Goal: Task Accomplishment & Management: Manage account settings

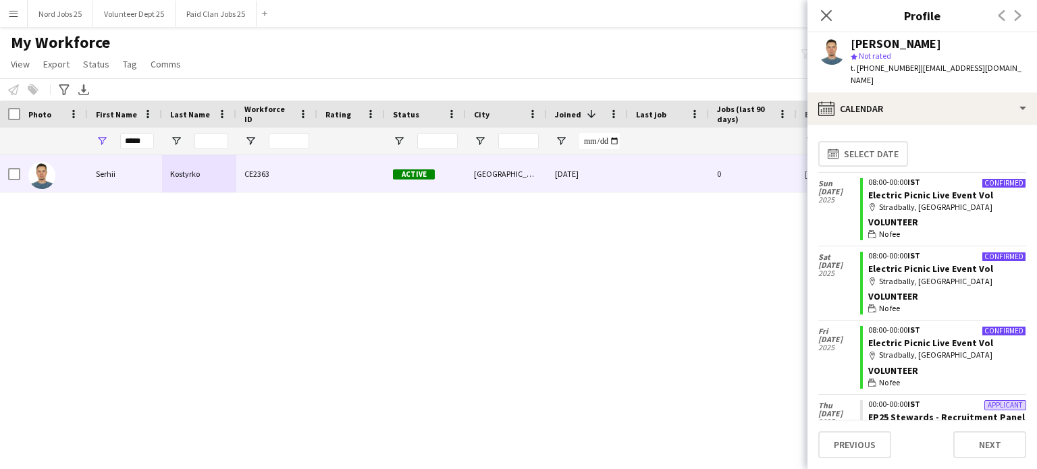
scroll to position [26, 0]
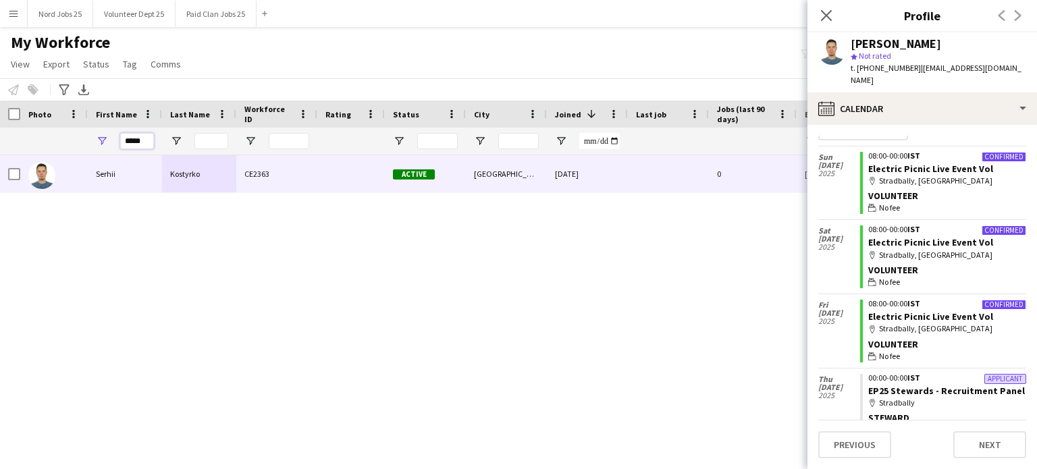
click at [134, 142] on input "*****" at bounding box center [137, 141] width 34 height 16
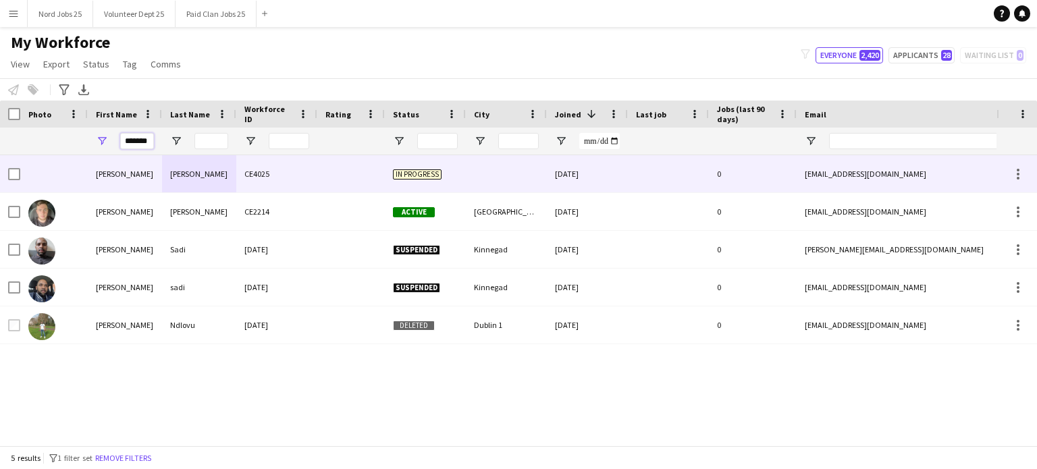
type input "*******"
click at [203, 202] on div "Callaghan" at bounding box center [199, 211] width 74 height 37
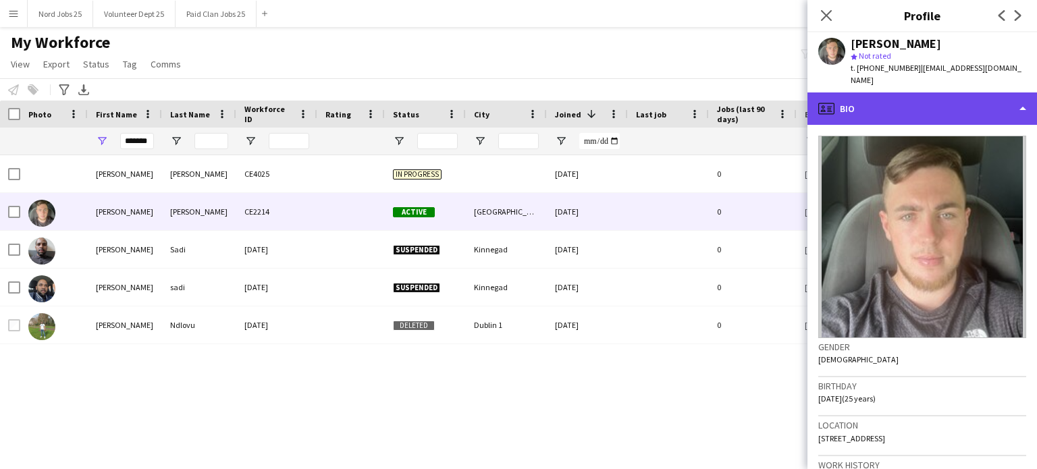
click at [864, 124] on div "profile Bio" at bounding box center [922, 108] width 230 height 32
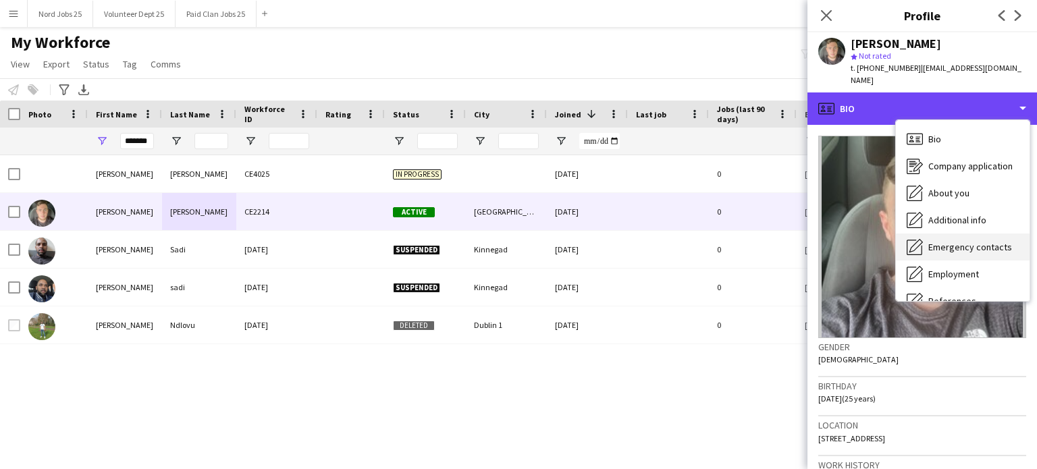
scroll to position [127, 0]
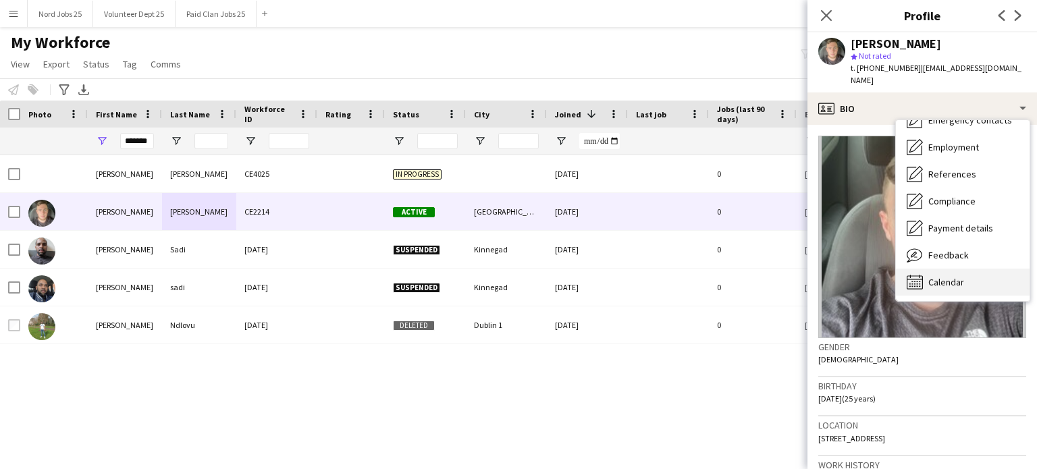
click at [954, 283] on span "Calendar" at bounding box center [946, 282] width 36 height 12
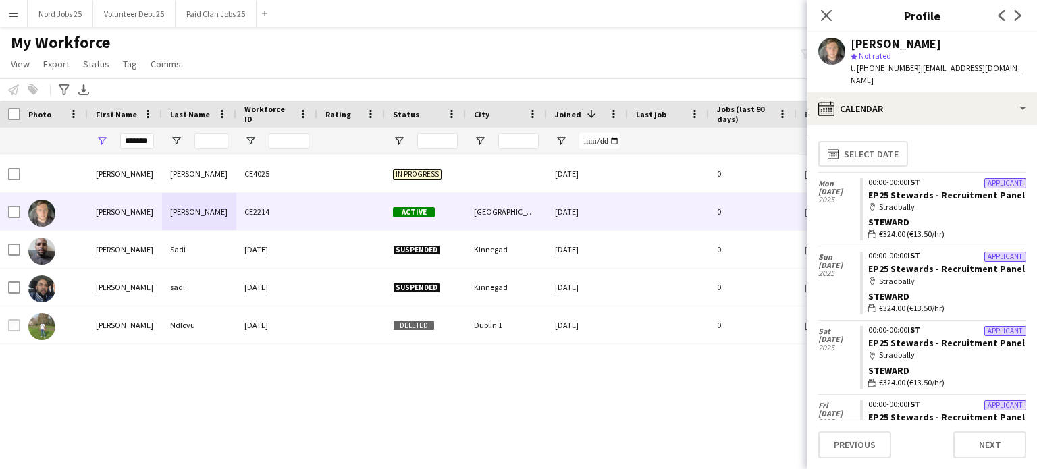
scroll to position [121, 0]
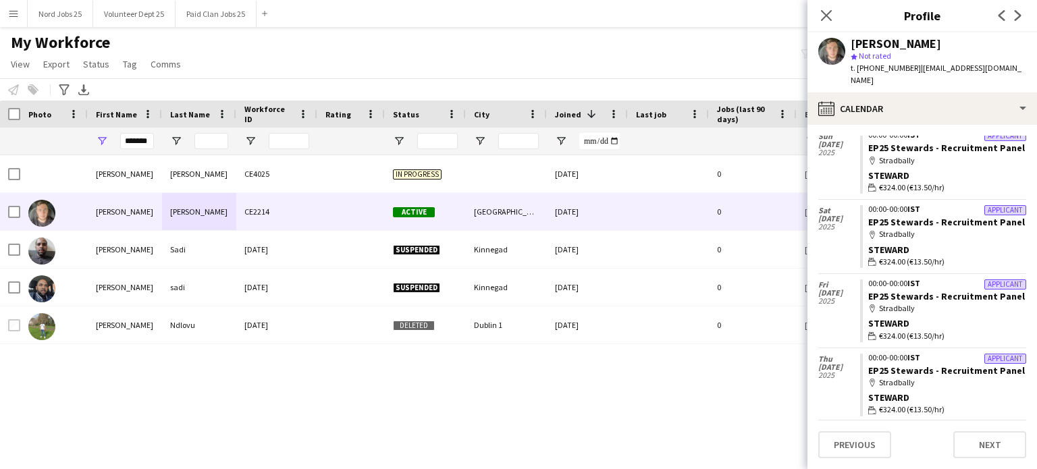
click at [887, 70] on span "t. [PHONE_NUMBER]" at bounding box center [886, 68] width 70 height 10
click at [878, 65] on span "t. [PHONE_NUMBER]" at bounding box center [886, 68] width 70 height 10
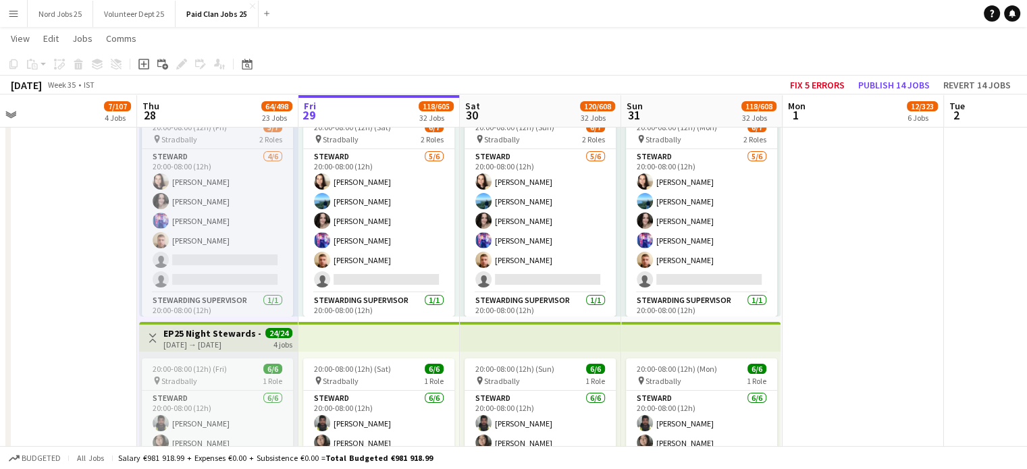
scroll to position [4955, 0]
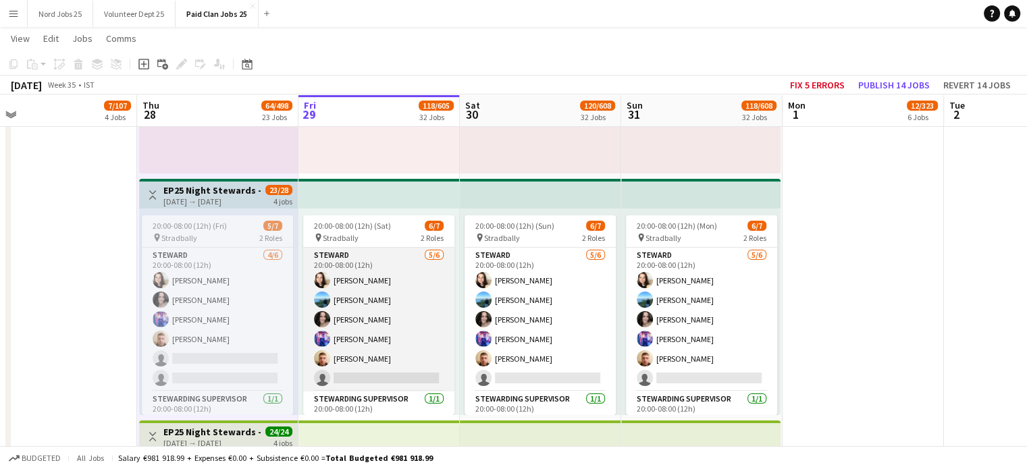
click at [374, 345] on app-card-role "[PERSON_NAME] [DATE] 20:00-08:00 (12h) [PERSON_NAME] [PERSON_NAME] [PERSON_NAME…" at bounding box center [378, 320] width 151 height 144
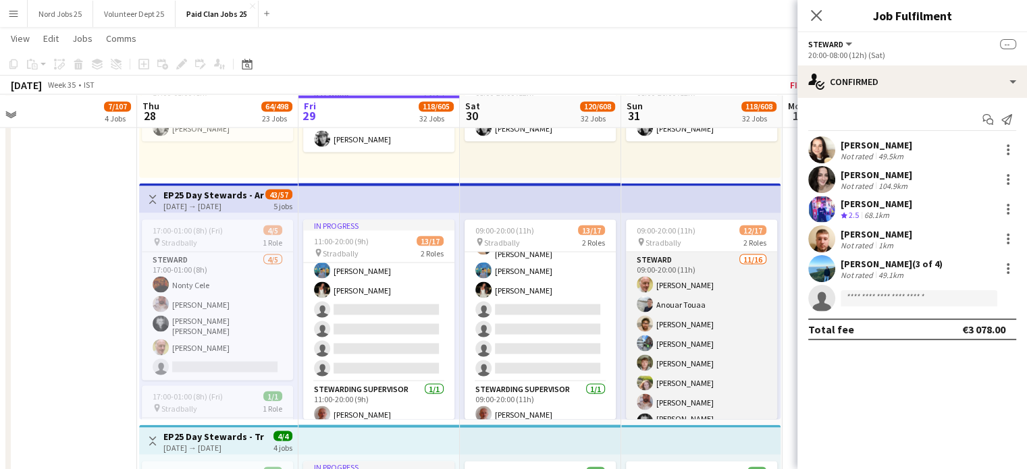
scroll to position [218, 0]
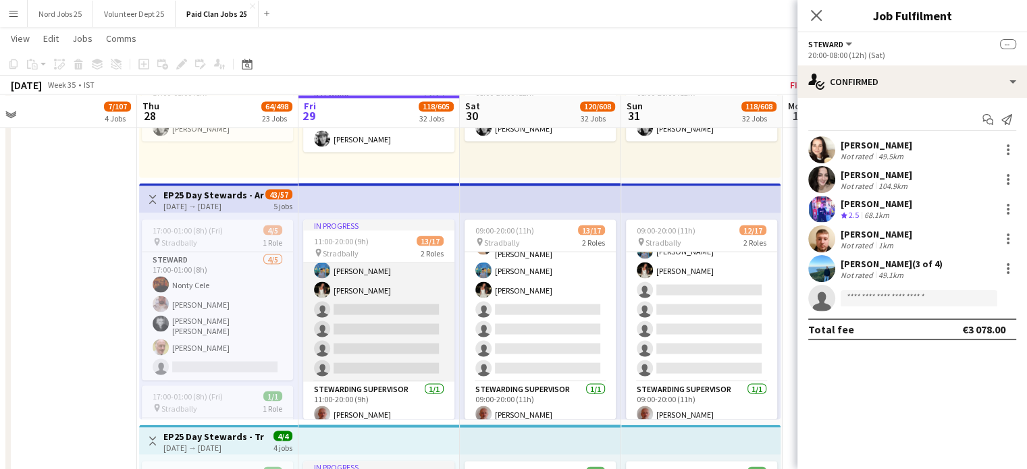
click at [392, 321] on app-card-role "[PERSON_NAME] [DATE] 11:00-20:00 (9h) [PERSON_NAME] Anouar Touaa [PERSON_NAME] …" at bounding box center [378, 208] width 151 height 348
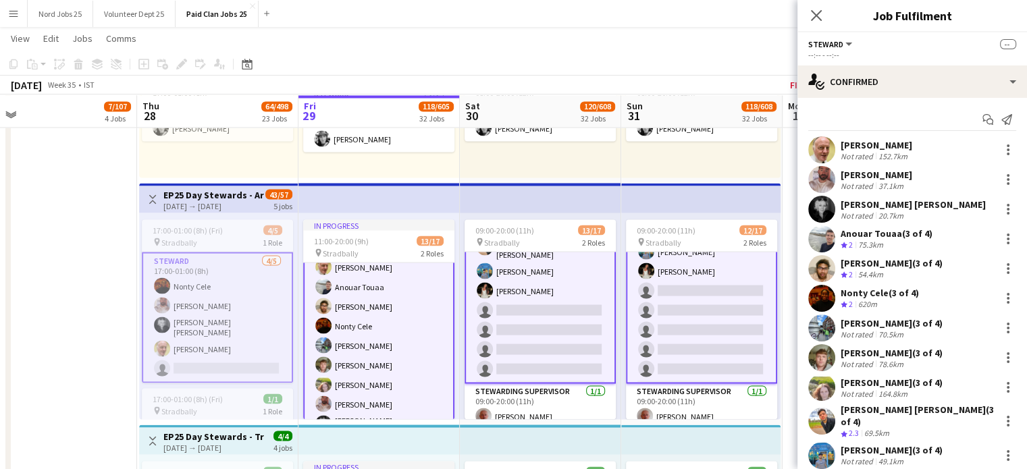
scroll to position [231, 0]
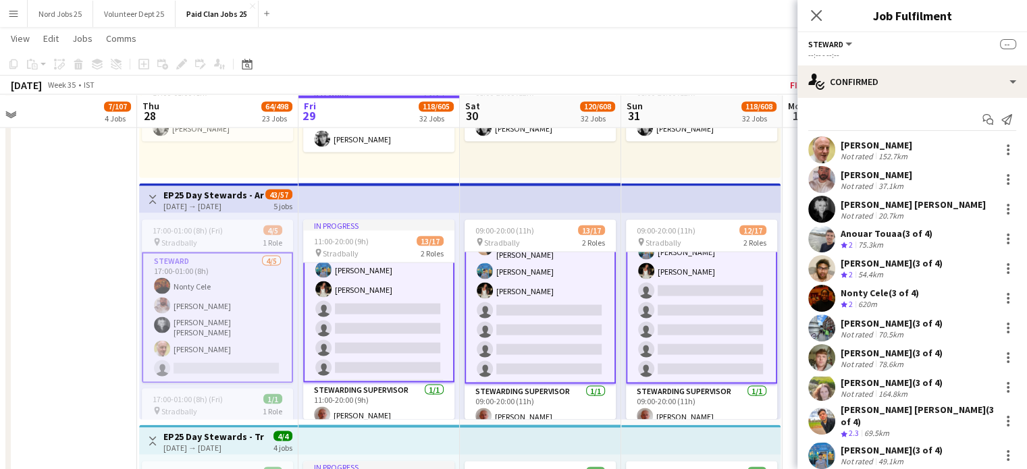
click at [186, 298] on app-card-role "[PERSON_NAME] [DATE] 17:00-01:00 (8h) Nonty Cele [PERSON_NAME] [PERSON_NAME] [P…" at bounding box center [217, 317] width 151 height 131
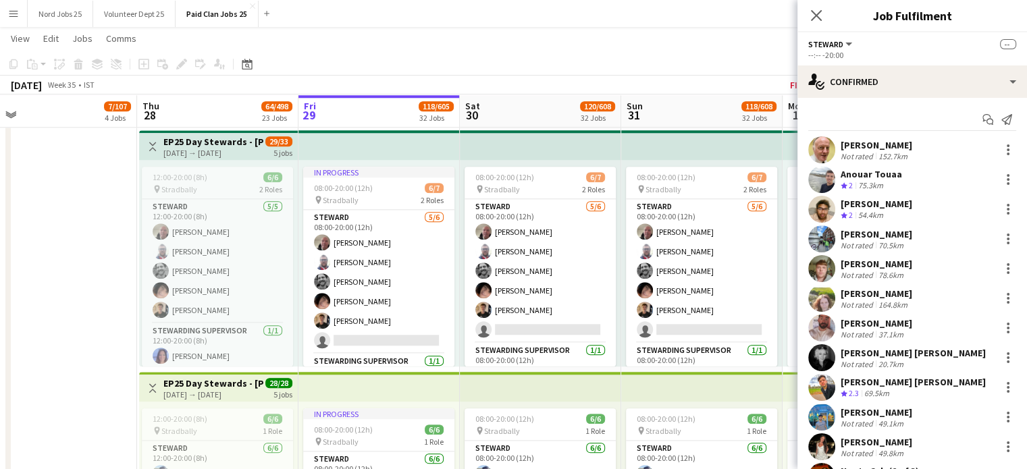
scroll to position [1350, 0]
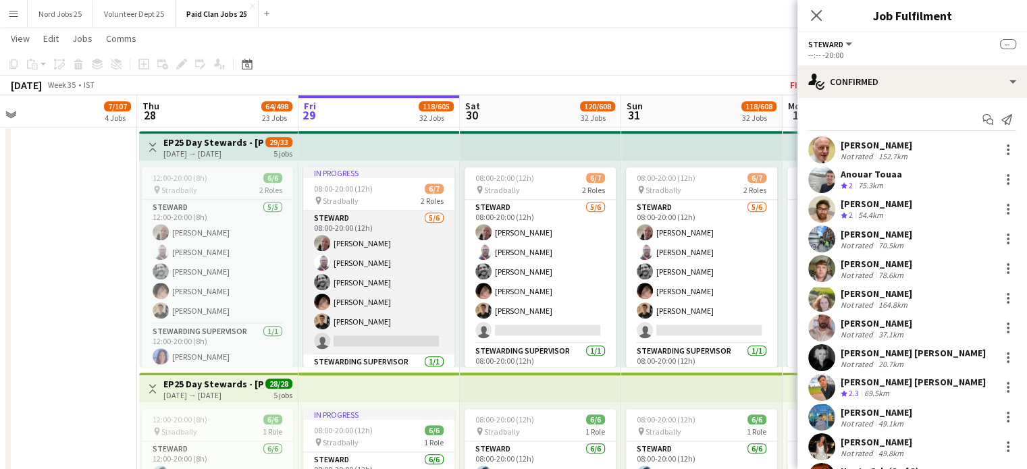
click at [405, 257] on app-card-role "[PERSON_NAME] [DATE] 08:00-20:00 (12h) [PERSON_NAME] [PERSON_NAME] [PERSON_NAME…" at bounding box center [378, 283] width 151 height 144
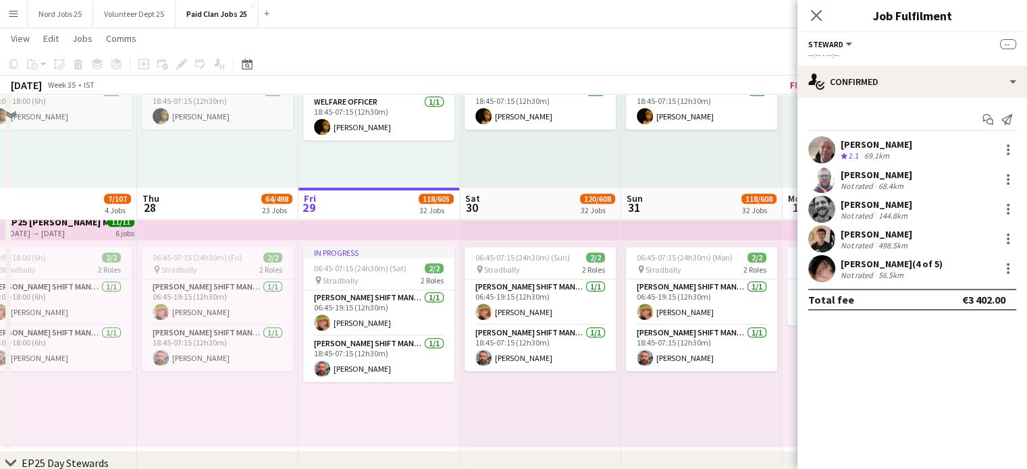
scroll to position [1352, 0]
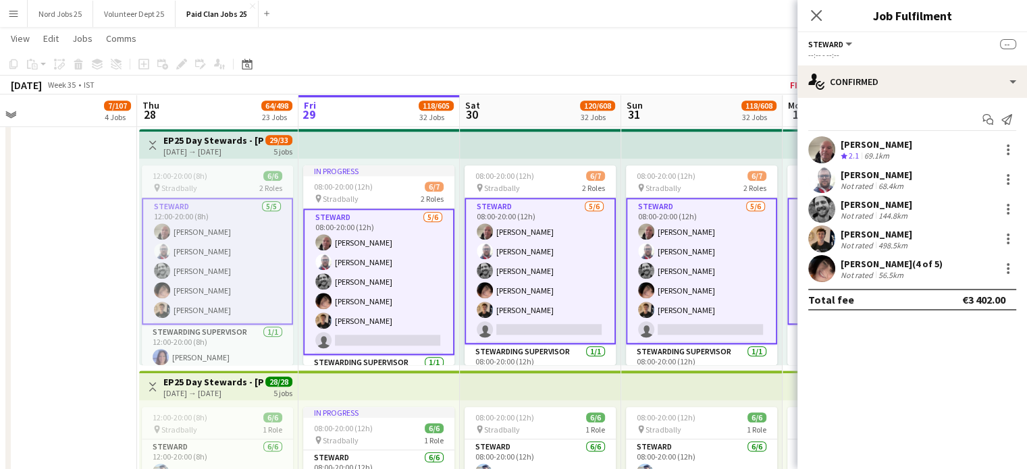
click at [236, 283] on app-card-role "[PERSON_NAME] [DATE] 12:00-20:00 (8h) [PERSON_NAME] [PERSON_NAME] [PERSON_NAME]…" at bounding box center [217, 261] width 151 height 127
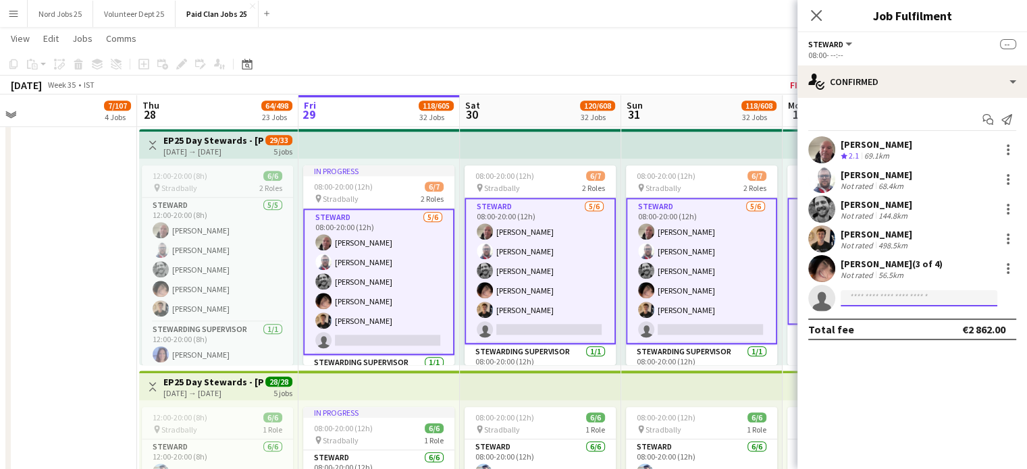
click at [851, 302] on input at bounding box center [918, 298] width 157 height 16
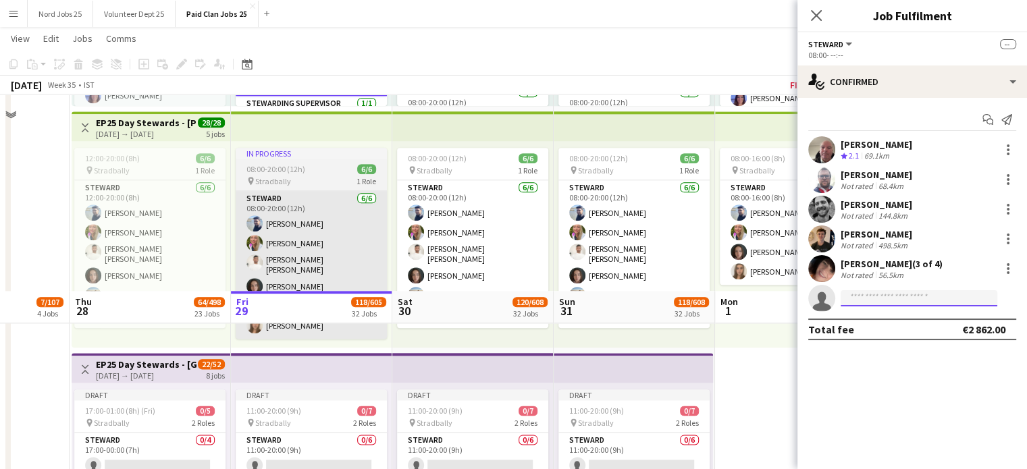
scroll to position [1807, 0]
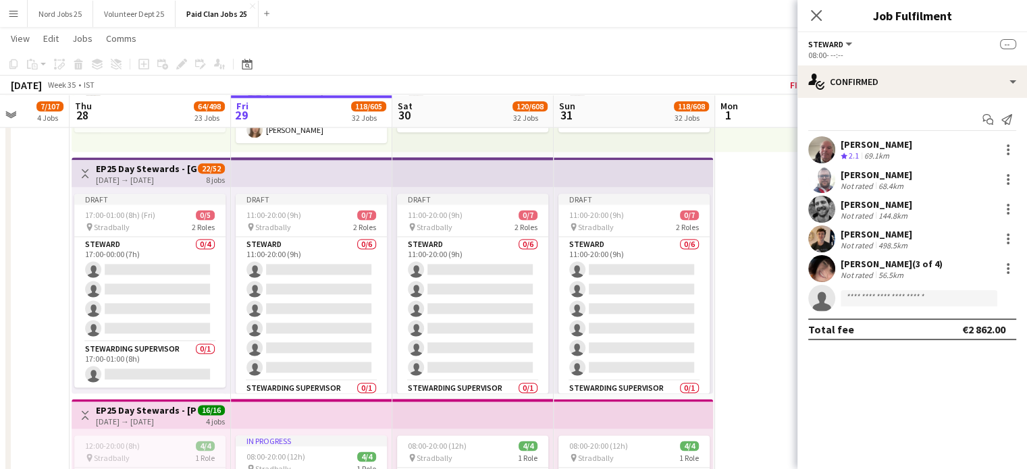
click at [304, 178] on app-top-bar at bounding box center [311, 172] width 161 height 30
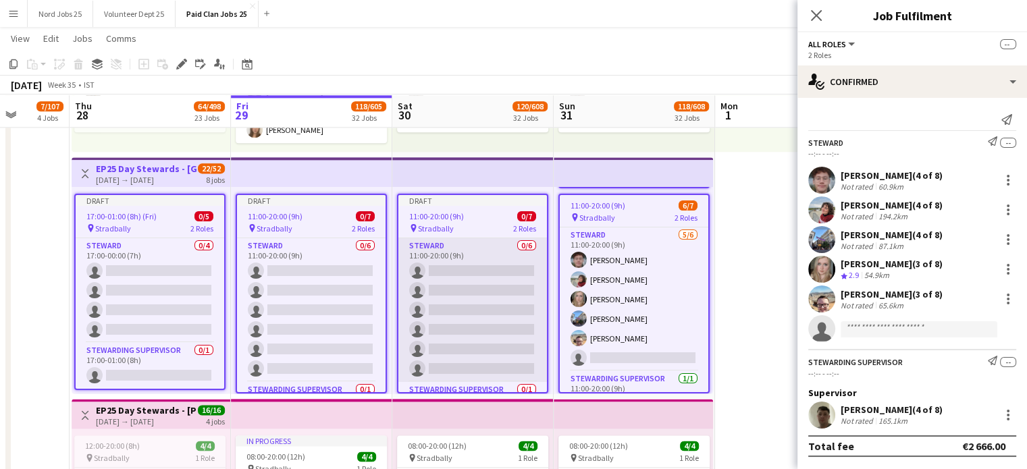
scroll to position [0, 0]
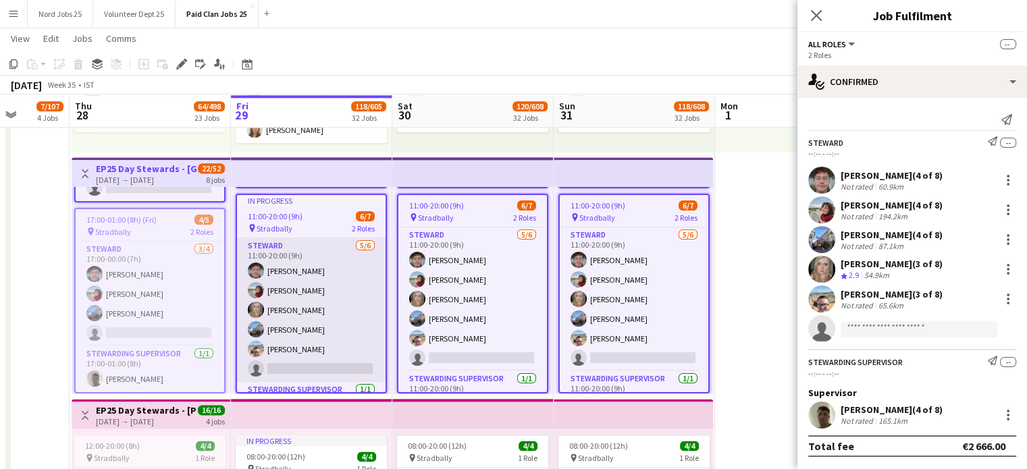
click at [321, 325] on app-card-role "[PERSON_NAME] [DATE] 11:00-20:00 (9h) [PERSON_NAME] [PERSON_NAME] [PERSON_NAME]…" at bounding box center [311, 310] width 149 height 144
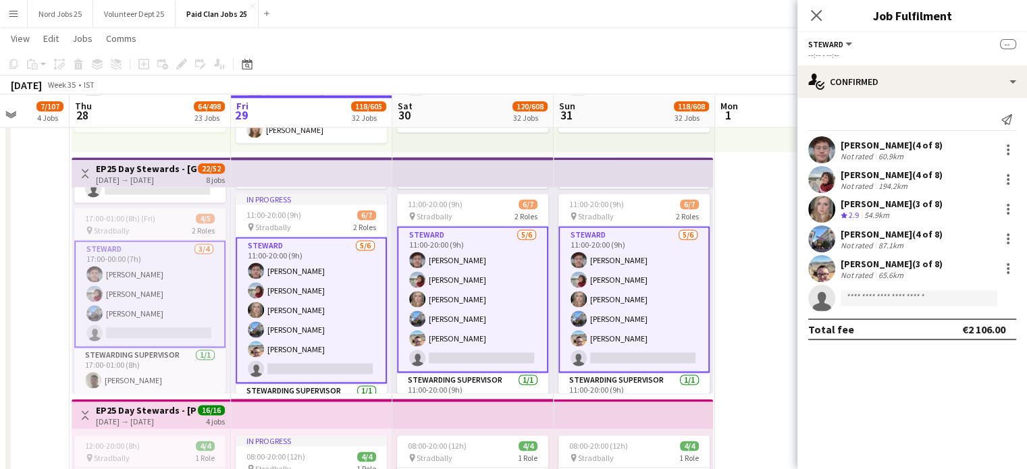
click at [186, 309] on app-card-role "[PERSON_NAME] [DATE] 17:00-00:00 (7h) [PERSON_NAME] [PERSON_NAME] [PERSON_NAME]…" at bounding box center [149, 293] width 151 height 107
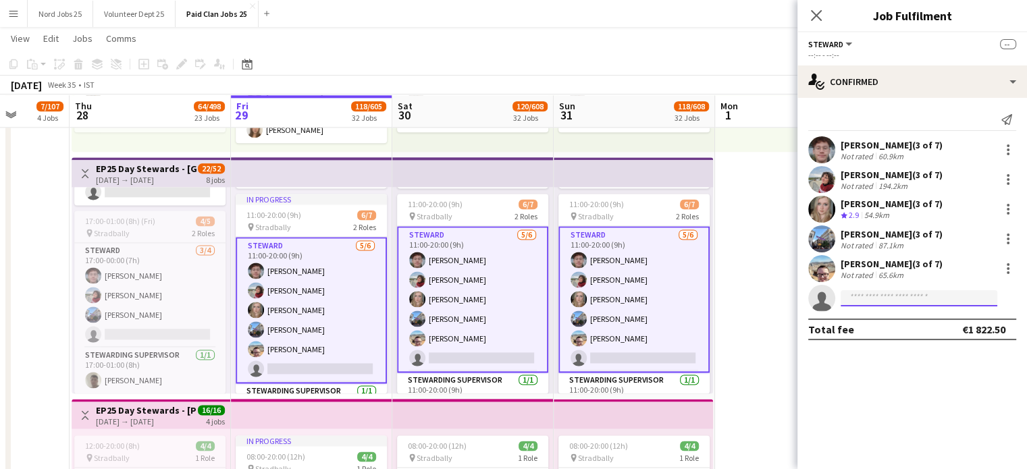
click at [892, 292] on input at bounding box center [918, 298] width 157 height 16
type input "*********"
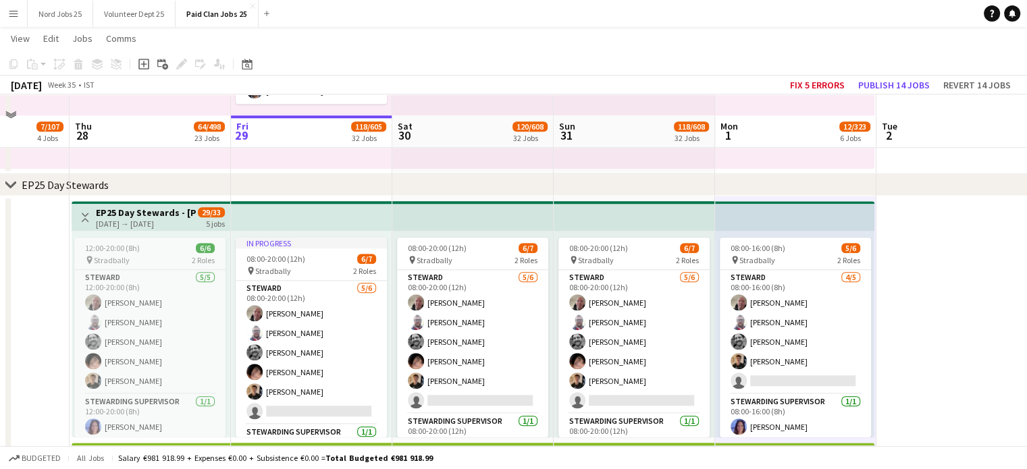
scroll to position [1352, 0]
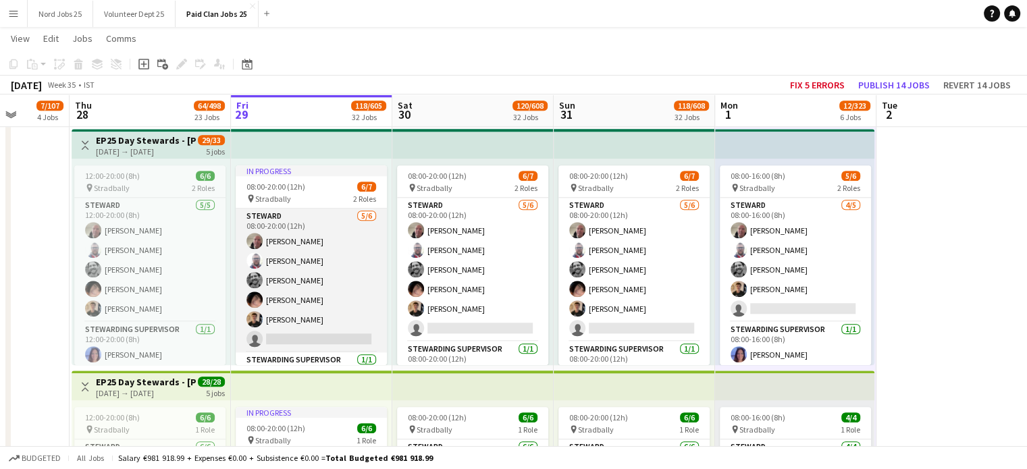
click at [363, 318] on app-card-role "[PERSON_NAME] [DATE] 08:00-20:00 (12h) [PERSON_NAME] [PERSON_NAME] [PERSON_NAME…" at bounding box center [311, 281] width 151 height 144
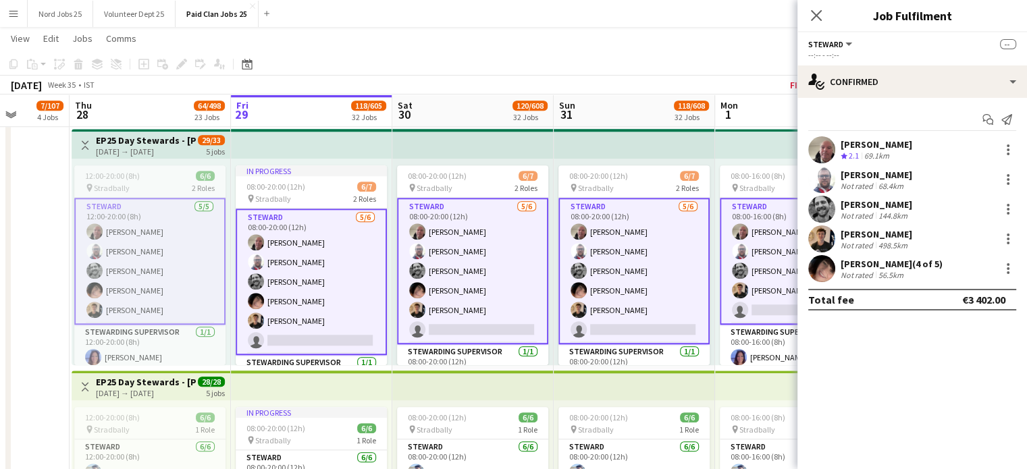
click at [176, 294] on app-card-role "[PERSON_NAME] [DATE] 12:00-20:00 (8h) [PERSON_NAME] [PERSON_NAME] [PERSON_NAME]…" at bounding box center [149, 261] width 151 height 127
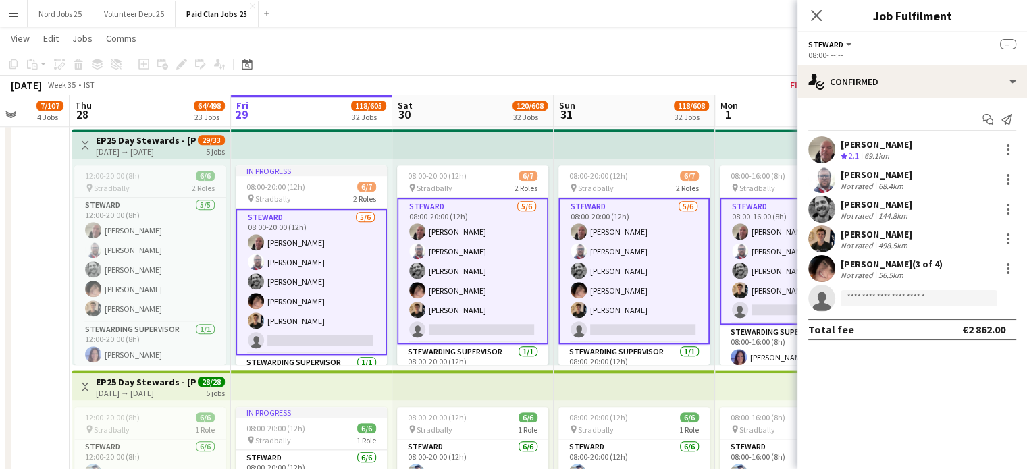
click at [766, 301] on app-card-role "[PERSON_NAME] [DATE] 08:00-16:00 (8h) [PERSON_NAME] [PERSON_NAME] [PERSON_NAME]…" at bounding box center [795, 261] width 151 height 127
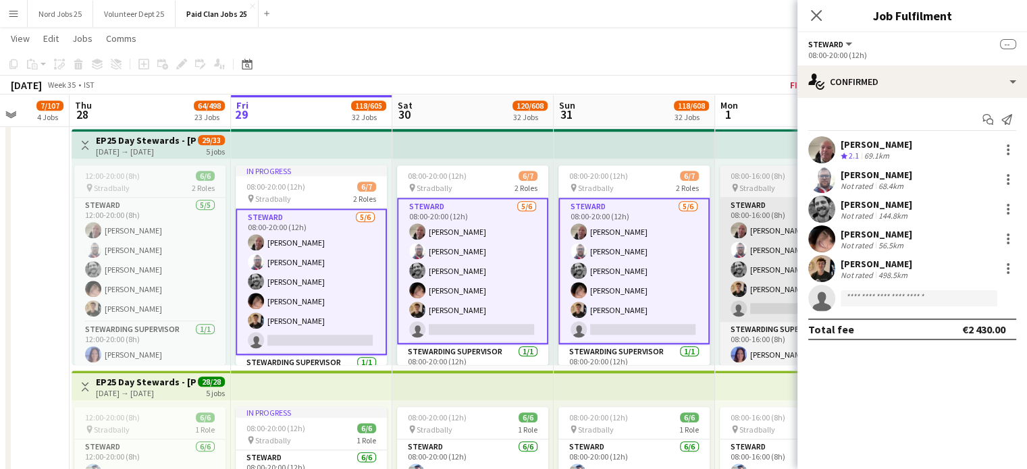
click at [774, 296] on app-card-role "[PERSON_NAME] [DATE] 08:00-16:00 (8h) [PERSON_NAME] [PERSON_NAME] [PERSON_NAME]…" at bounding box center [795, 260] width 151 height 124
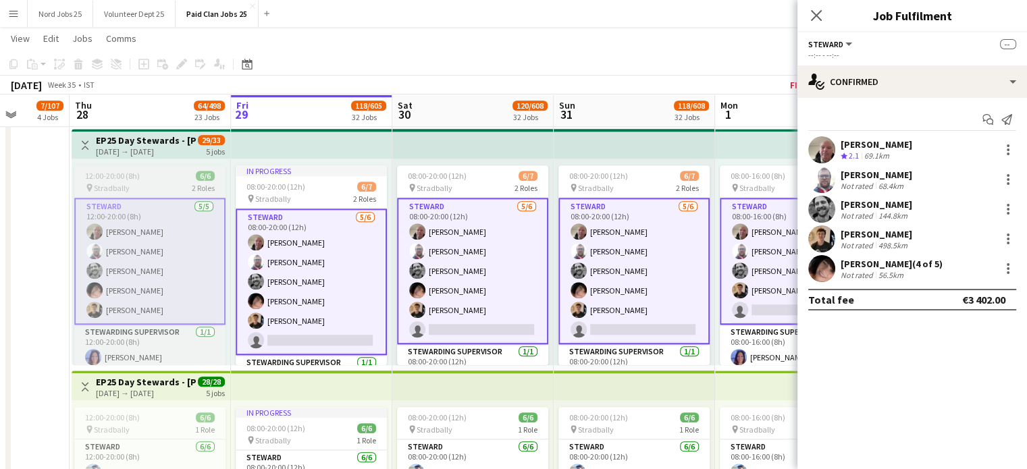
click at [176, 278] on app-card-role "[PERSON_NAME] [DATE] 12:00-20:00 (8h) [PERSON_NAME] [PERSON_NAME] [PERSON_NAME]…" at bounding box center [149, 261] width 151 height 127
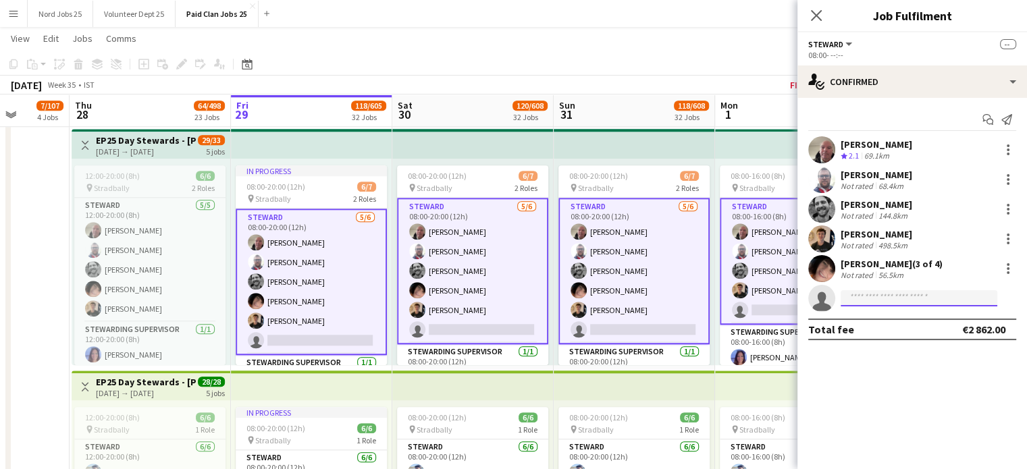
click at [867, 303] on input at bounding box center [918, 298] width 157 height 16
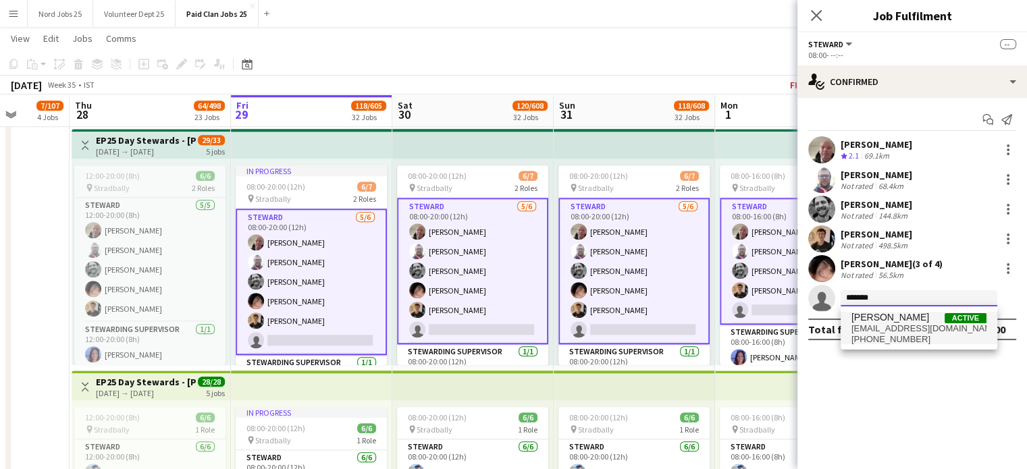
type input "*******"
click at [901, 325] on span "[EMAIL_ADDRESS][DOMAIN_NAME]" at bounding box center [918, 328] width 135 height 11
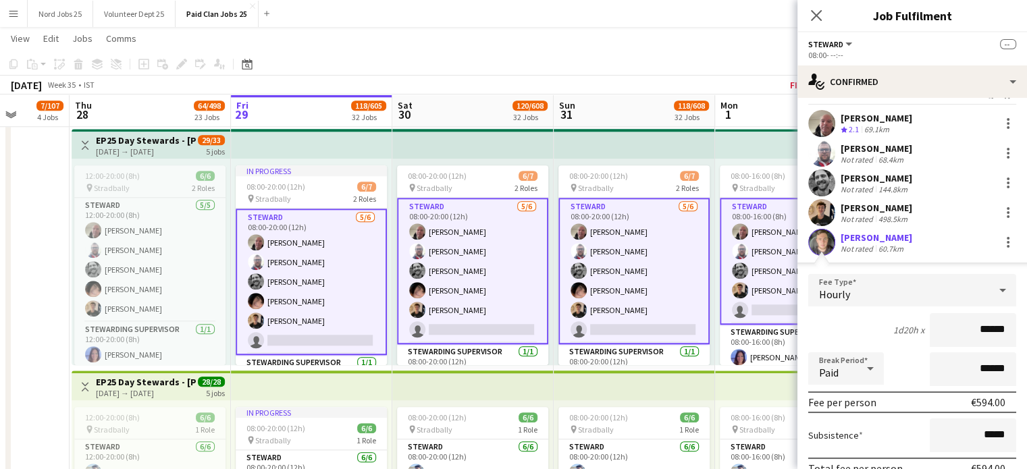
scroll to position [147, 0]
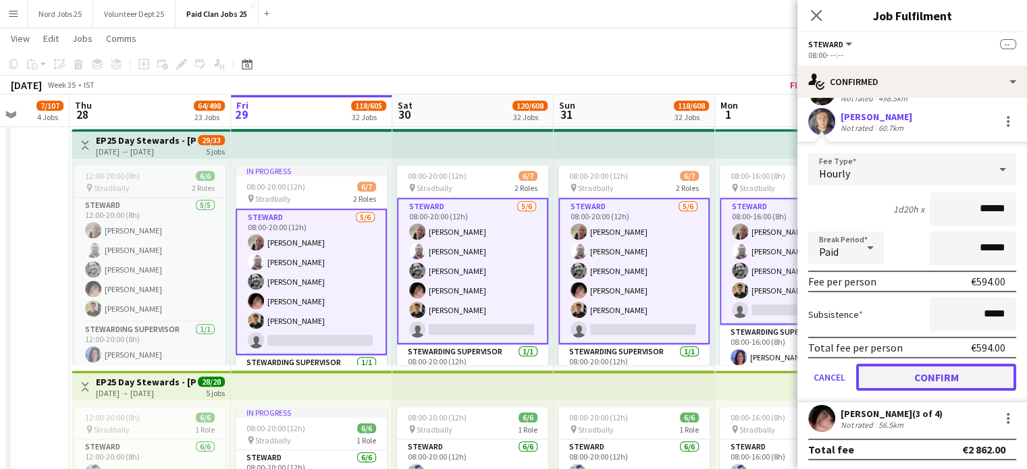
click at [922, 375] on button "Confirm" at bounding box center [936, 377] width 160 height 27
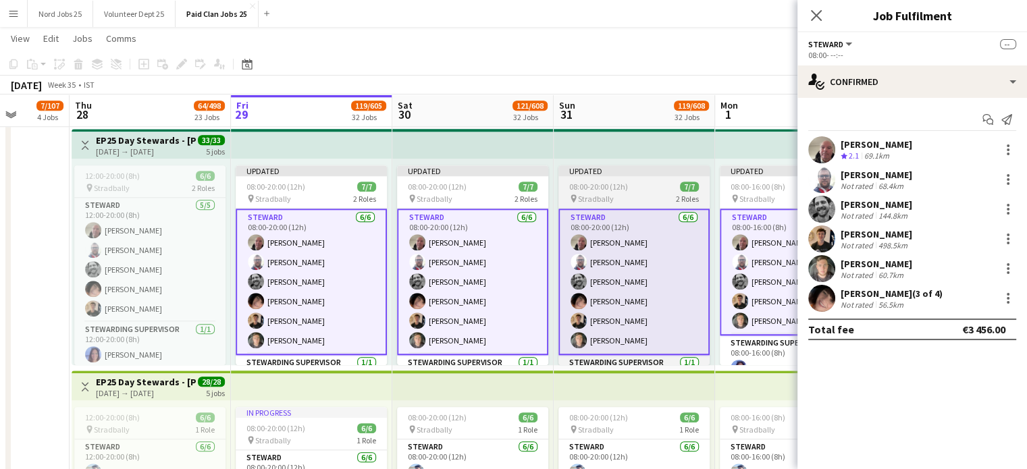
scroll to position [0, 0]
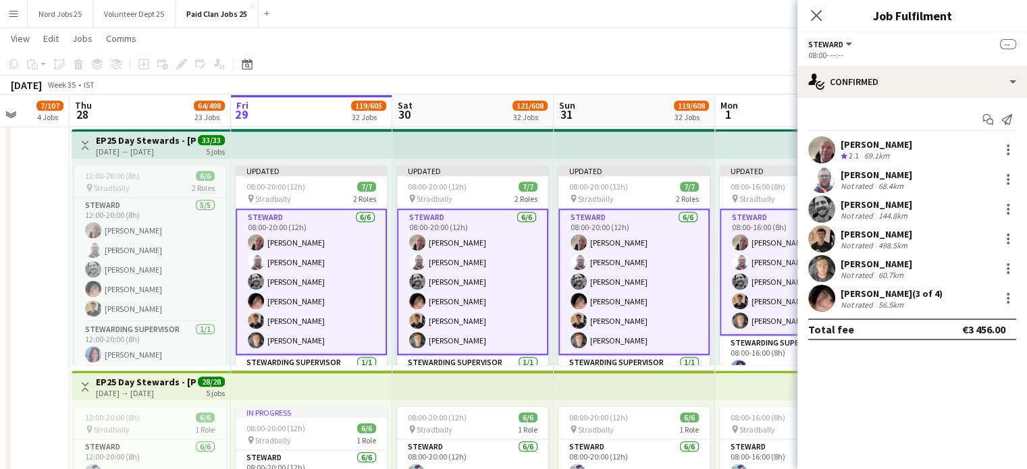
click at [621, 152] on app-top-bar at bounding box center [634, 144] width 161 height 30
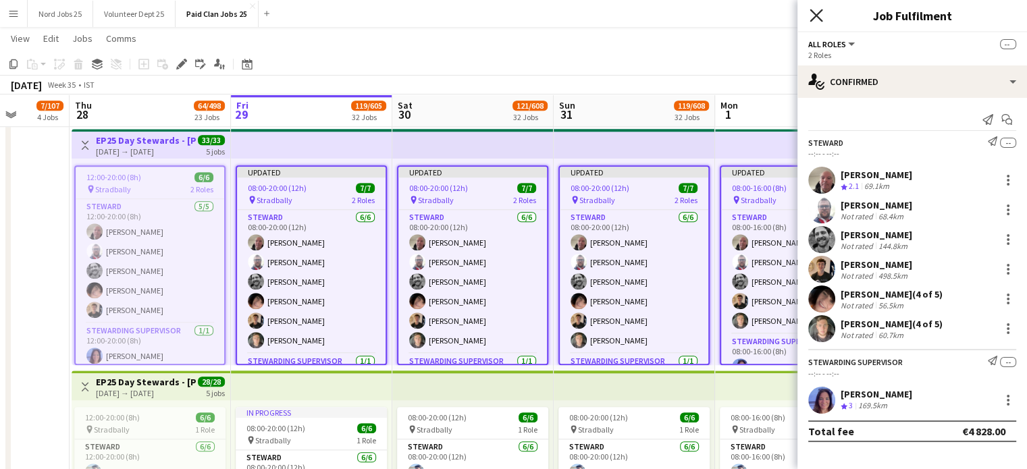
click at [818, 20] on icon "Close pop-in" at bounding box center [815, 15] width 13 height 13
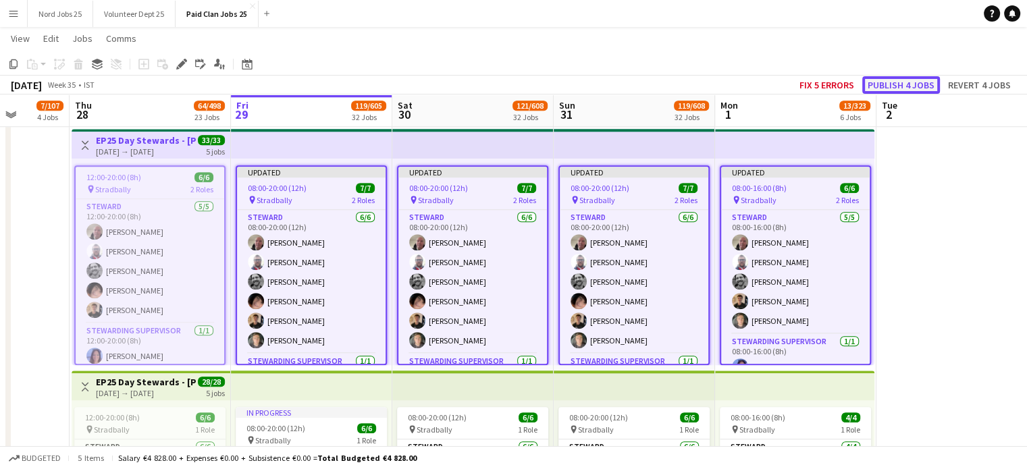
click at [895, 86] on button "Publish 4 jobs" at bounding box center [901, 85] width 78 height 18
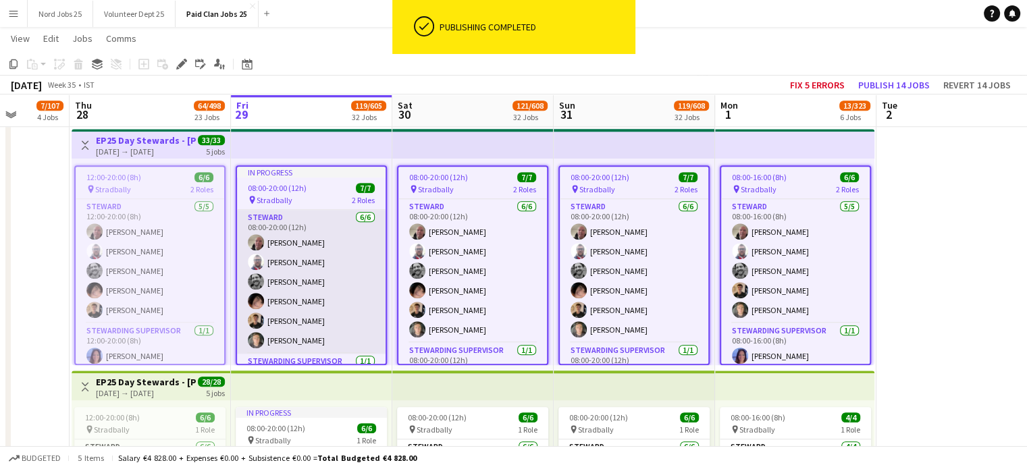
click at [302, 317] on app-card-role "[PERSON_NAME] [DATE] 08:00-20:00 (12h) [PERSON_NAME] [PERSON_NAME] [PERSON_NAME…" at bounding box center [311, 282] width 149 height 144
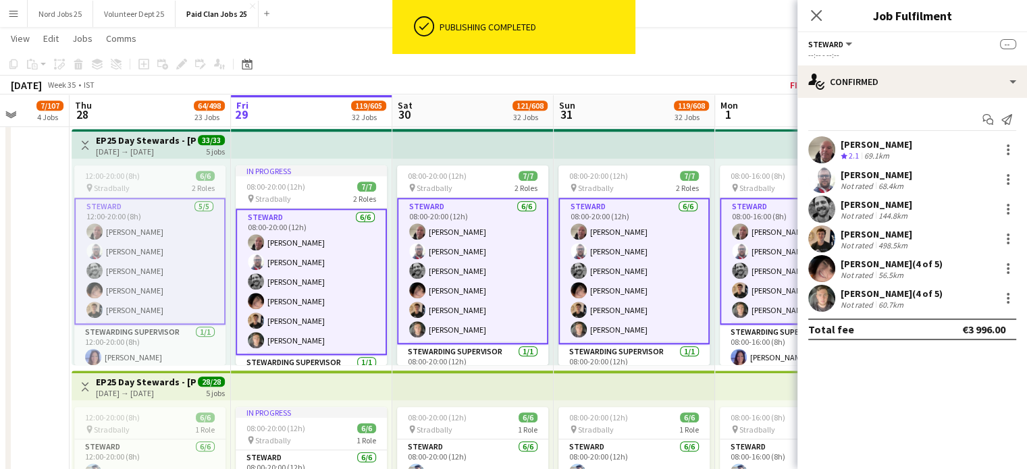
click at [826, 313] on app-confirmed-crew "[PERSON_NAME] Crew rating 2.1 69.1km [PERSON_NAME] Not rated 68.4[PERSON_NAME] …" at bounding box center [912, 238] width 230 height 204
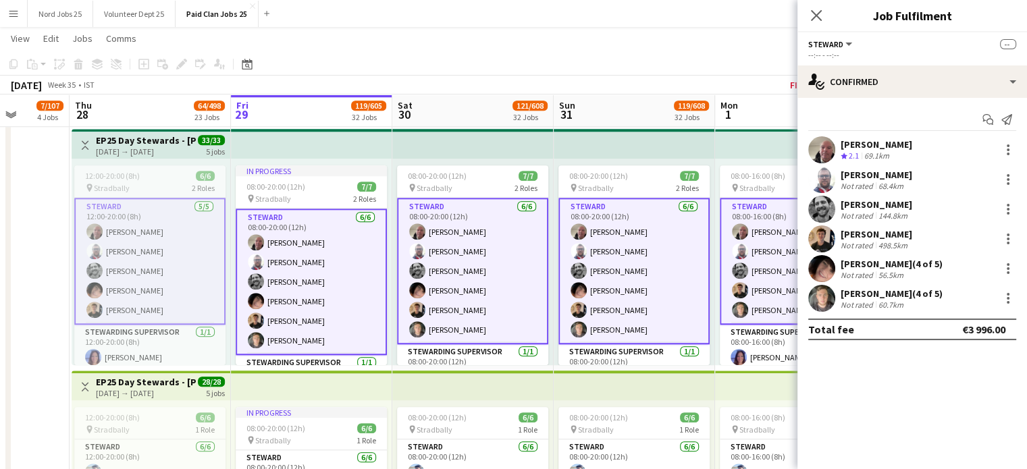
click at [820, 300] on app-user-avatar at bounding box center [821, 298] width 27 height 27
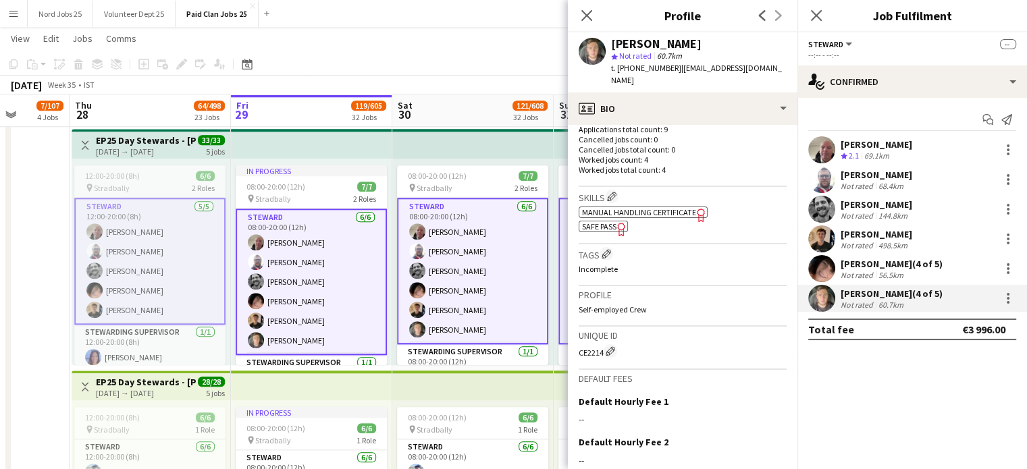
scroll to position [381, 0]
click at [590, 356] on div "CE2214 Edit crew unique ID" at bounding box center [683, 351] width 208 height 14
copy div "CE2214"
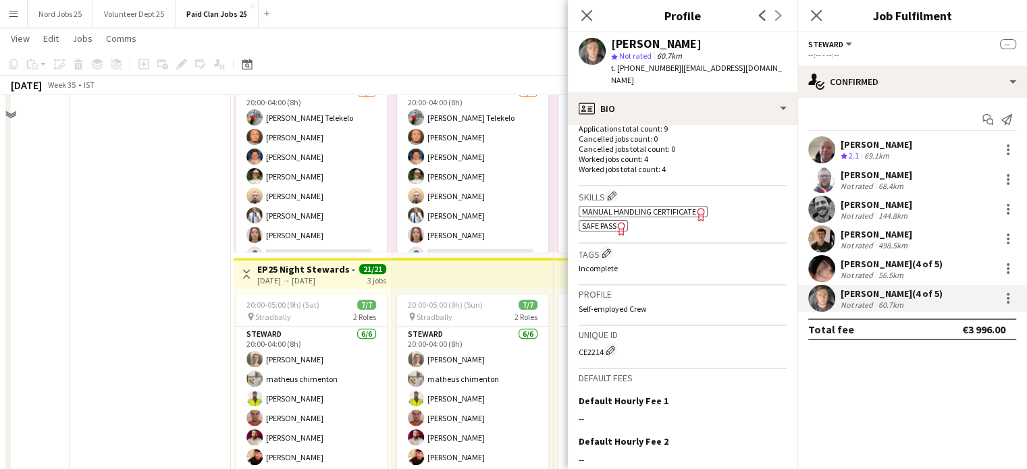
scroll to position [5468, 0]
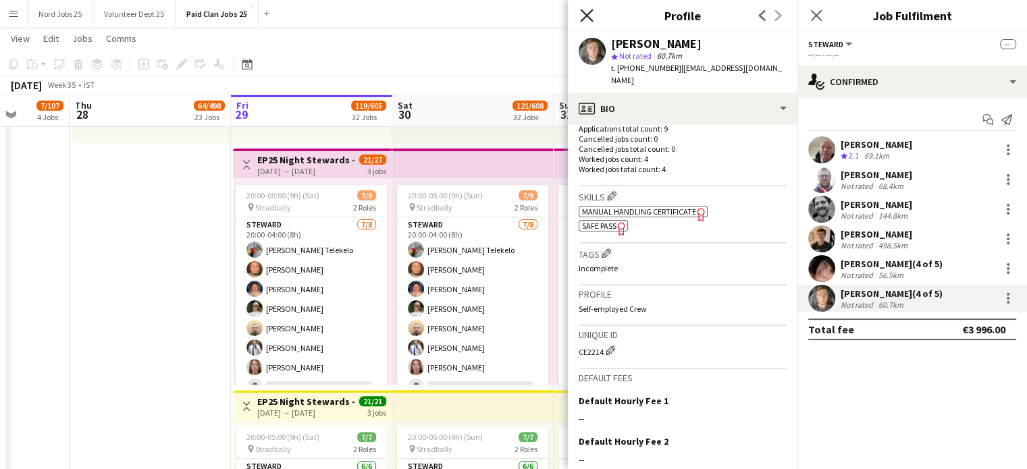
click at [591, 11] on icon at bounding box center [586, 15] width 13 height 13
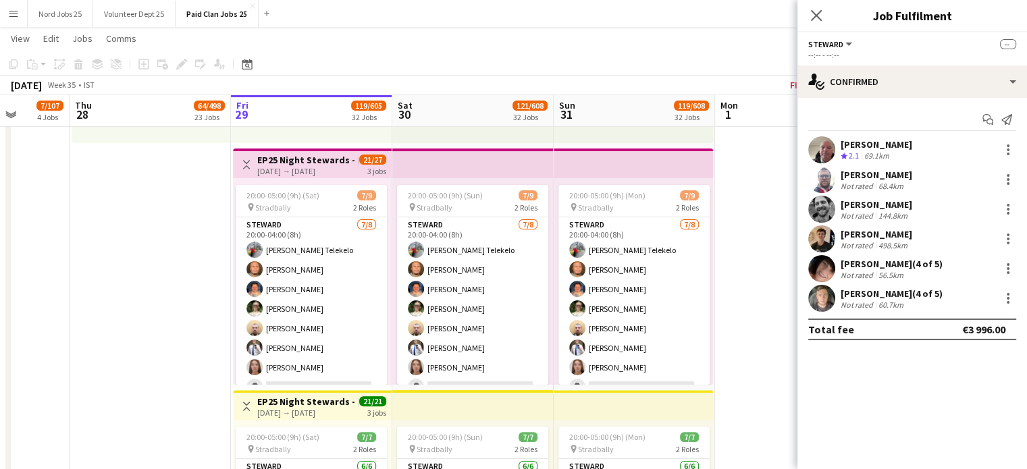
click at [416, 167] on app-top-bar at bounding box center [472, 164] width 161 height 30
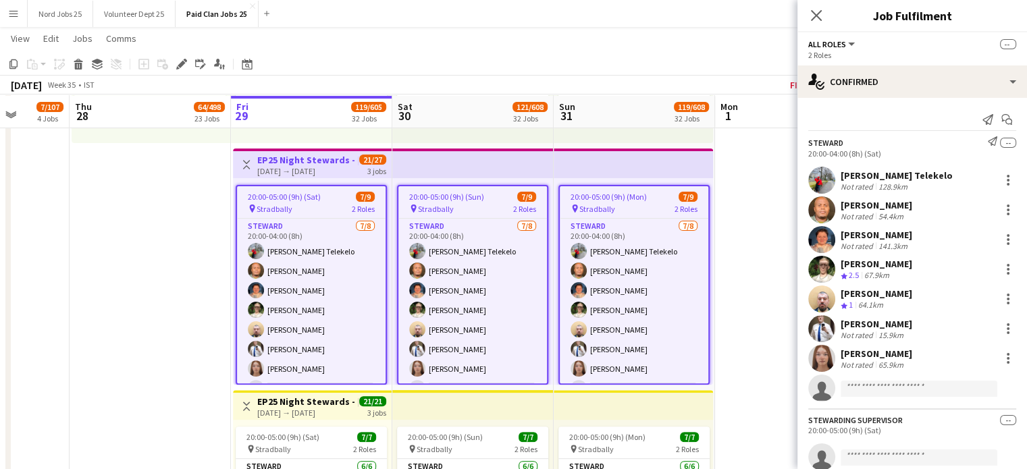
scroll to position [5469, 0]
click at [819, 16] on icon "Close pop-in" at bounding box center [815, 15] width 13 height 13
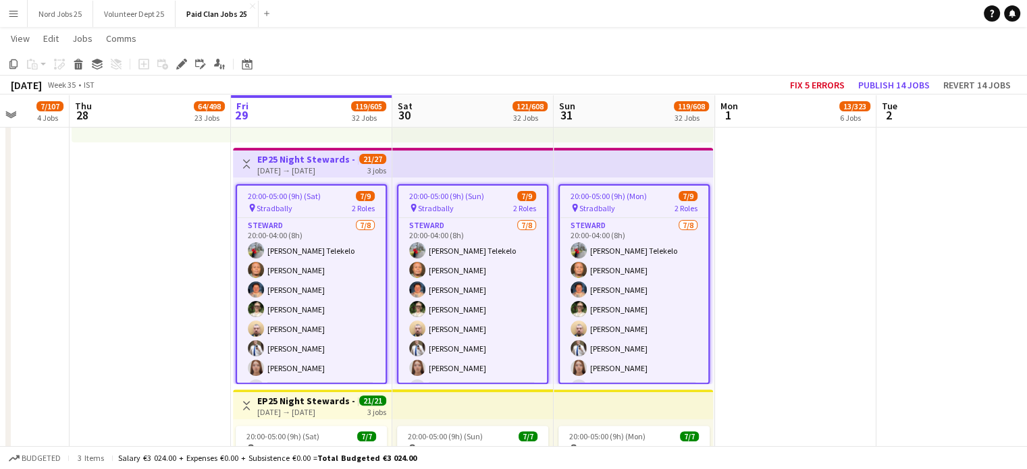
click at [178, 64] on icon "Edit" at bounding box center [181, 64] width 11 height 11
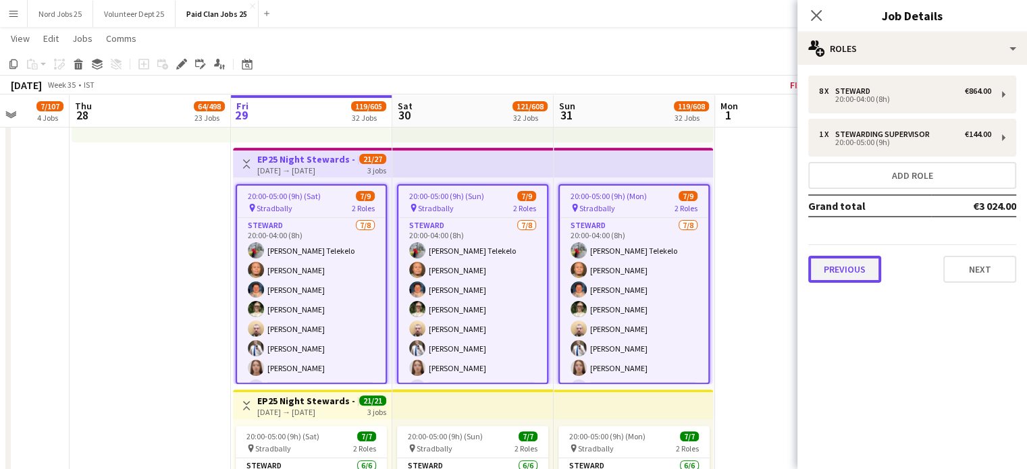
click at [861, 274] on button "Previous" at bounding box center [844, 269] width 73 height 27
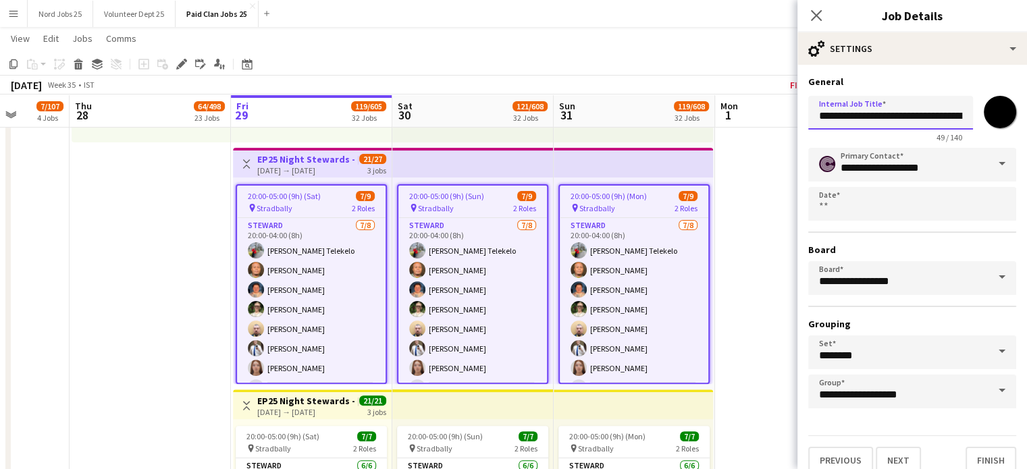
drag, startPoint x: 923, startPoint y: 123, endPoint x: 1036, endPoint y: 119, distance: 113.5
click at [932, 121] on input "**********" at bounding box center [890, 113] width 165 height 34
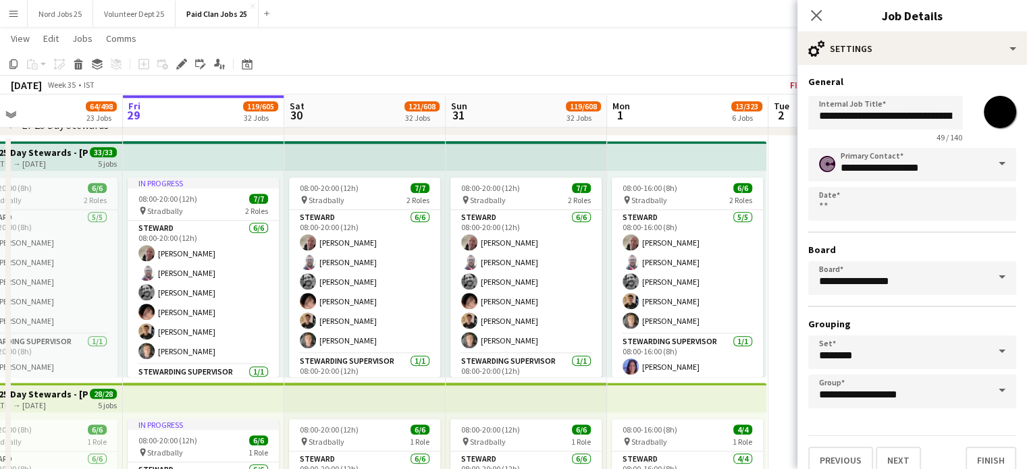
scroll to position [0, 475]
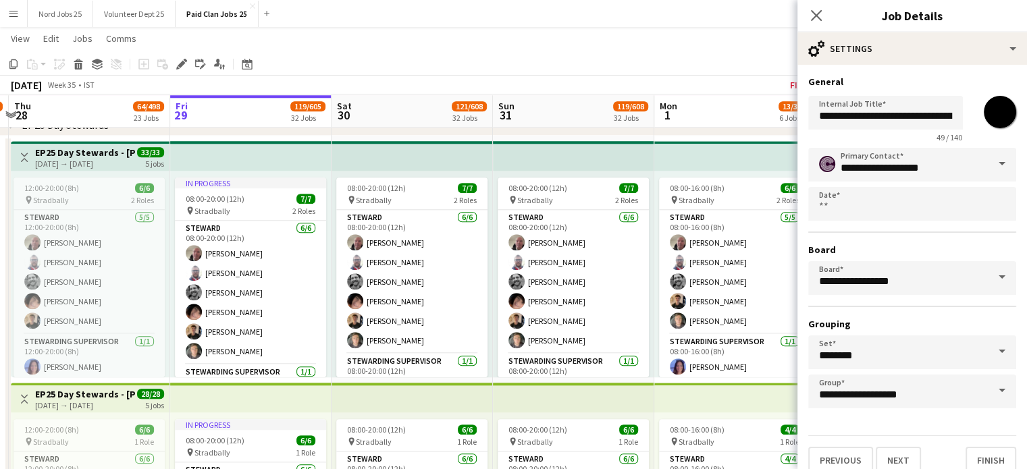
click at [430, 155] on app-top-bar at bounding box center [411, 156] width 161 height 30
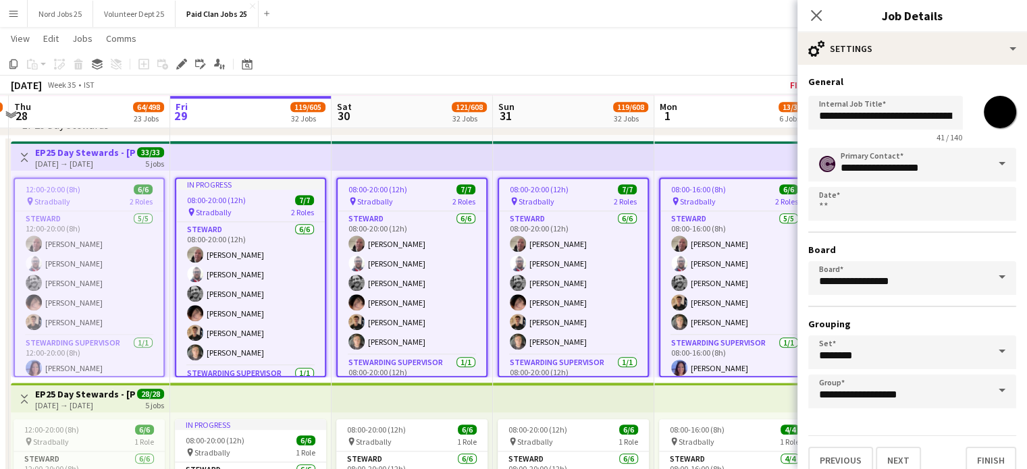
type input "**********"
type input "*******"
type input "**********"
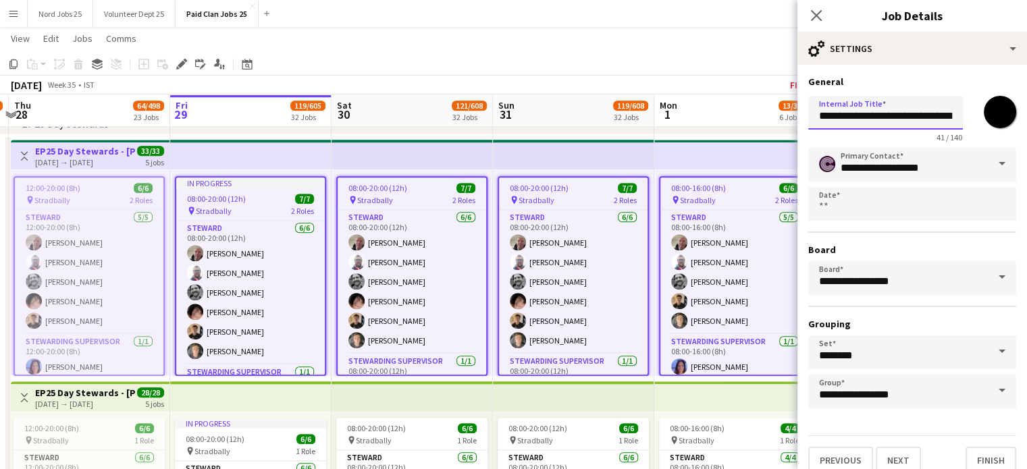
scroll to position [0, 62]
drag, startPoint x: 901, startPoint y: 115, endPoint x: 969, endPoint y: 94, distance: 72.2
click at [969, 94] on div "**********" at bounding box center [912, 116] width 208 height 52
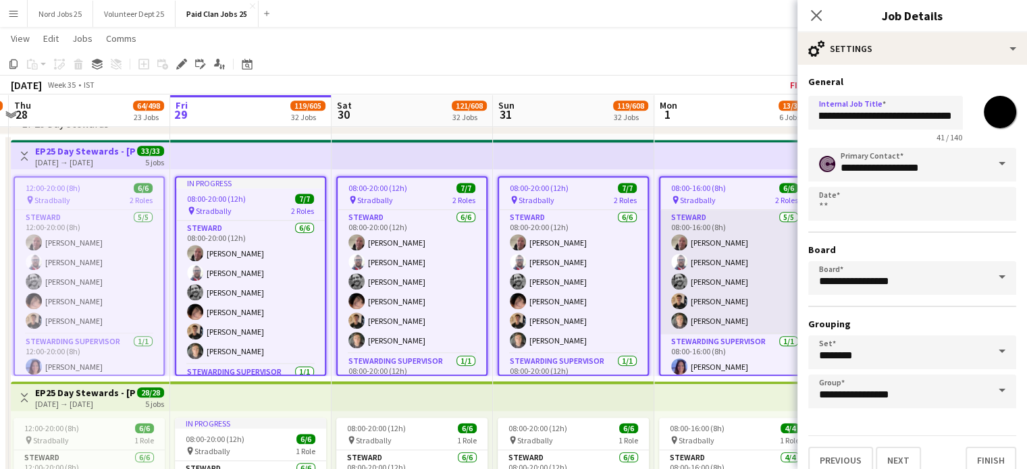
scroll to position [0, 0]
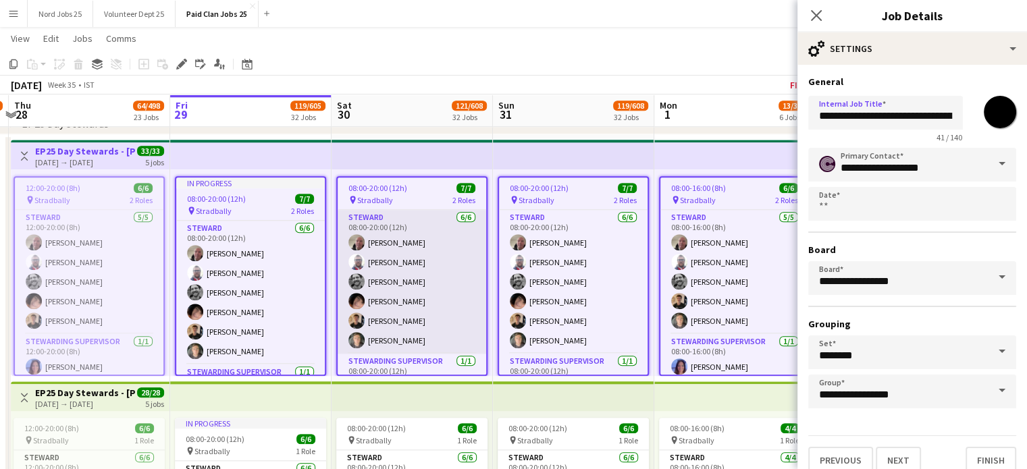
click at [406, 325] on app-card-role "[PERSON_NAME] [DATE] 08:00-20:00 (12h) [PERSON_NAME] [PERSON_NAME] [PERSON_NAME…" at bounding box center [412, 282] width 149 height 144
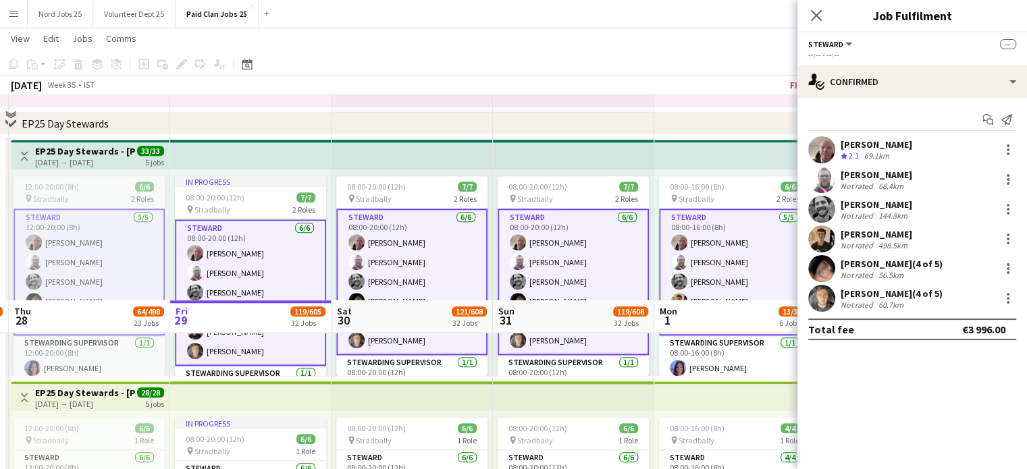
scroll to position [1547, 0]
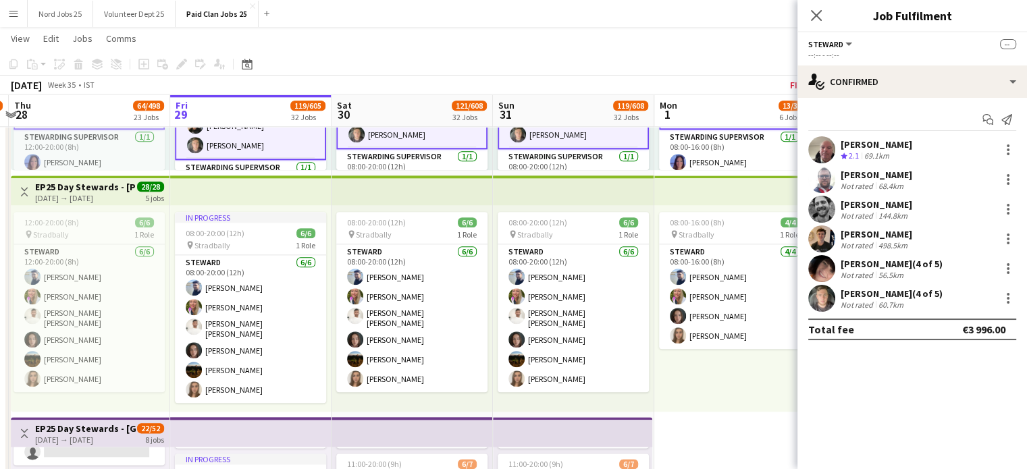
click at [809, 298] on app-user-avatar at bounding box center [821, 298] width 27 height 27
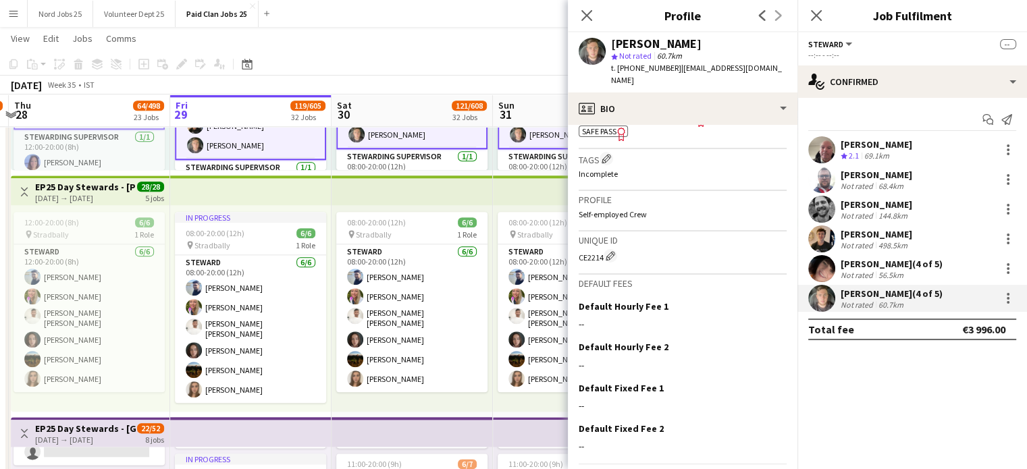
scroll to position [517, 0]
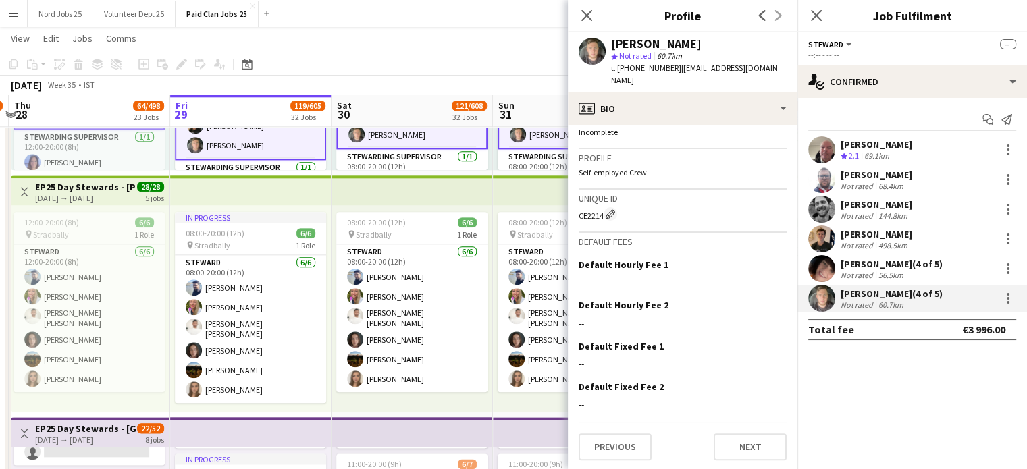
click at [594, 218] on div "CE2214 Edit crew unique ID" at bounding box center [683, 214] width 208 height 14
copy div "CE2214"
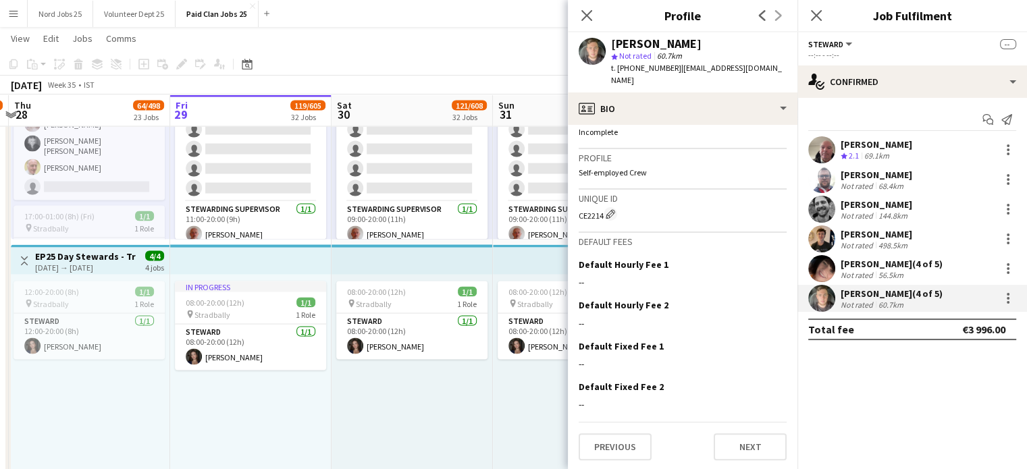
scroll to position [2557, 0]
